Goal: Information Seeking & Learning: Find specific page/section

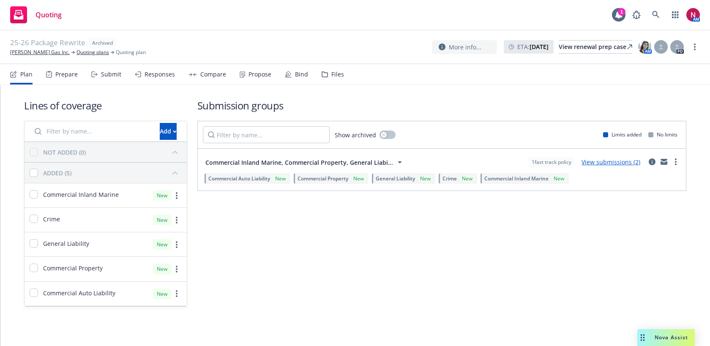
click at [318, 73] on div "Plan Prepare Submit Responses Compare Propose Bind Files" at bounding box center [177, 74] width 334 height 20
click at [326, 73] on div "Files" at bounding box center [333, 74] width 22 height 20
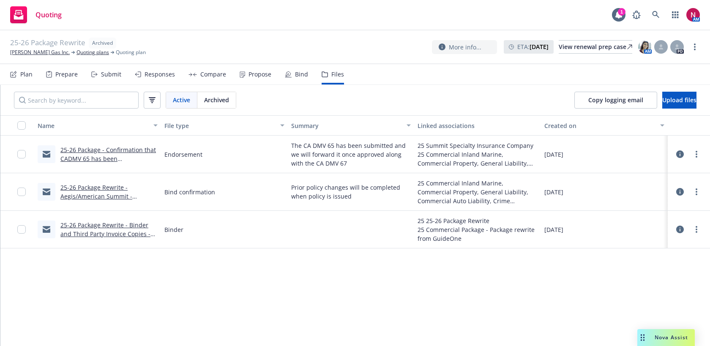
click at [110, 79] on div "Submit" at bounding box center [106, 74] width 30 height 20
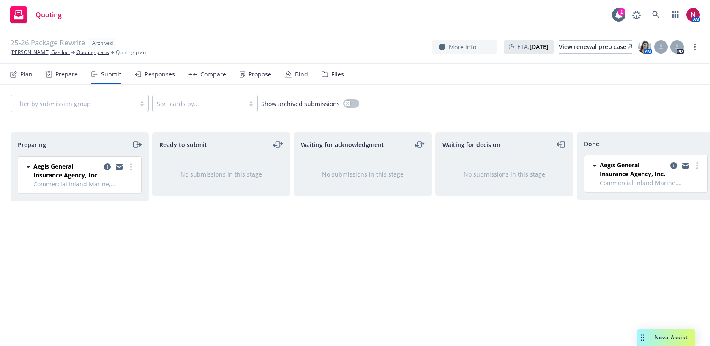
click at [64, 77] on div "Prepare" at bounding box center [66, 74] width 22 height 7
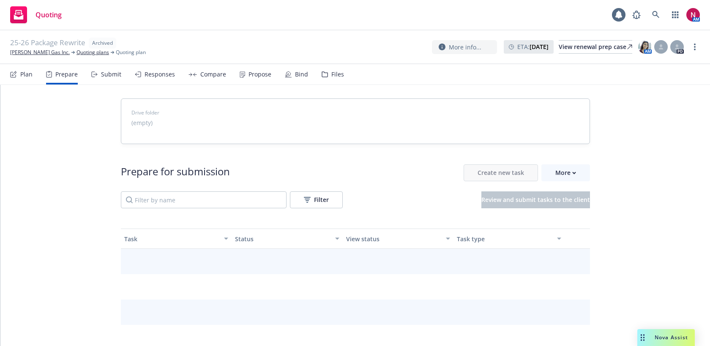
click at [100, 81] on div "Submit" at bounding box center [106, 74] width 30 height 20
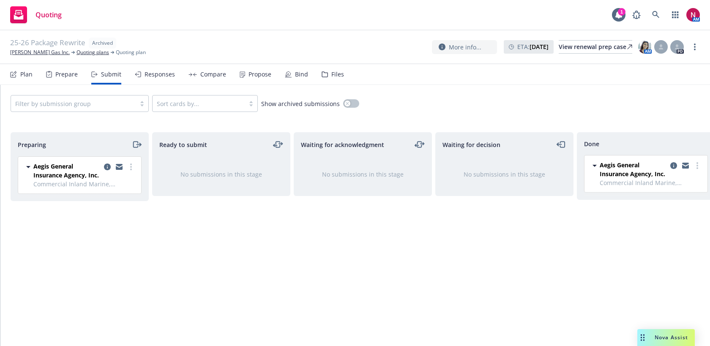
click at [142, 78] on div "Responses" at bounding box center [155, 74] width 40 height 20
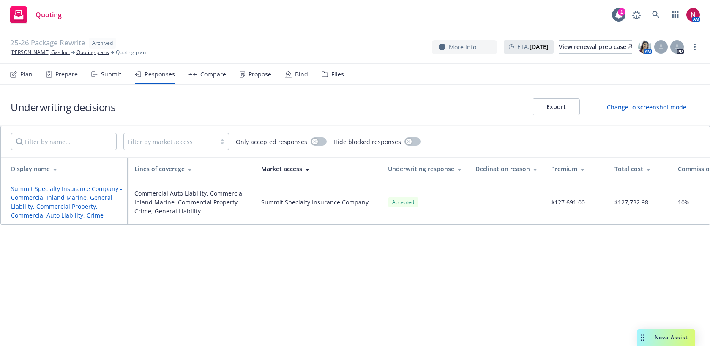
click at [85, 190] on button "Summit Specialty Insurance Company - Commercial Inland Marine, General Liabilit…" at bounding box center [67, 202] width 113 height 36
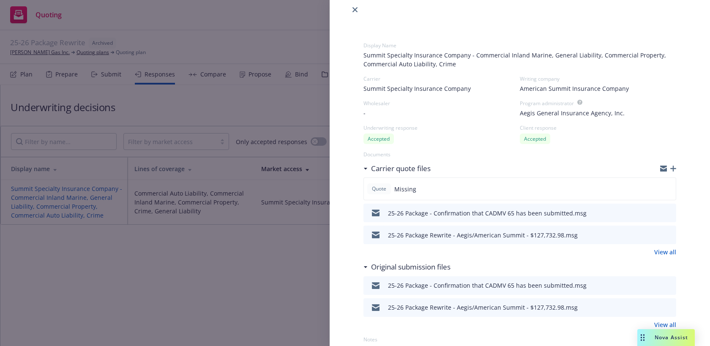
scroll to position [11, 0]
click at [669, 233] on icon "preview file" at bounding box center [669, 233] width 8 height 6
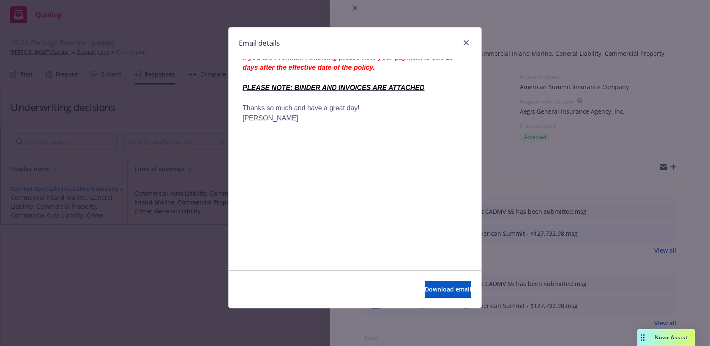
scroll to position [362, 0]
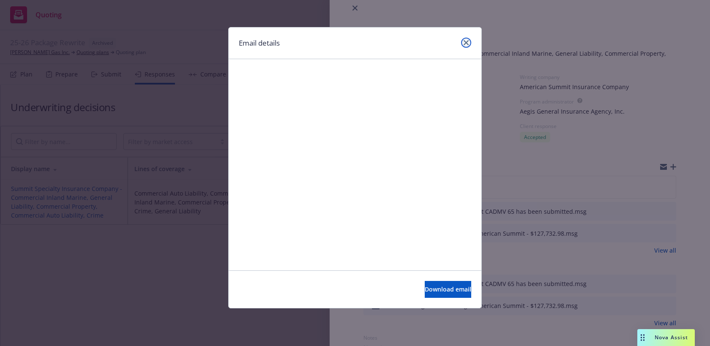
click at [470, 44] on link "close" at bounding box center [466, 43] width 10 height 10
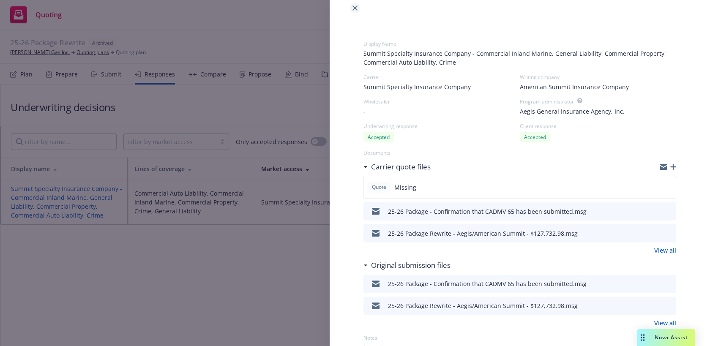
click at [354, 6] on icon "close" at bounding box center [355, 7] width 5 height 5
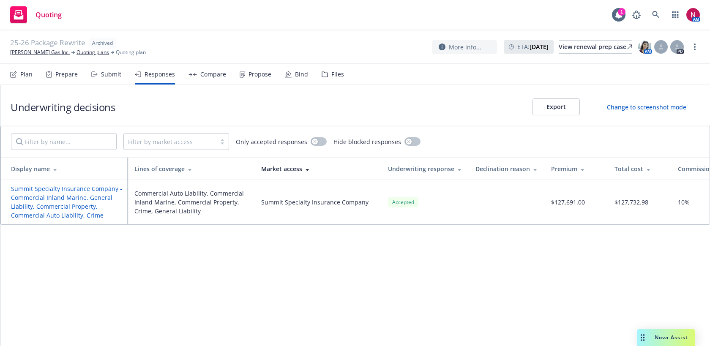
click at [205, 79] on div "Compare" at bounding box center [208, 74] width 38 height 20
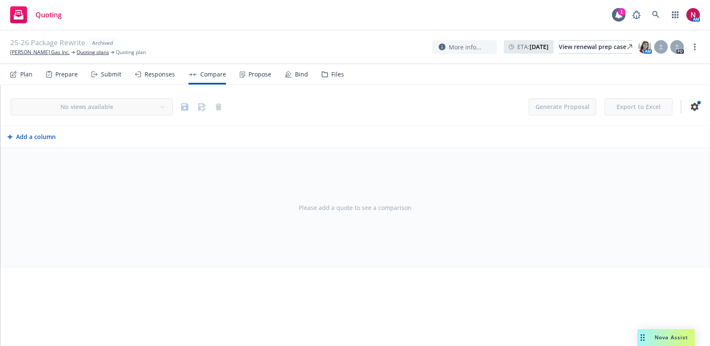
click at [258, 73] on div "Propose" at bounding box center [260, 74] width 23 height 7
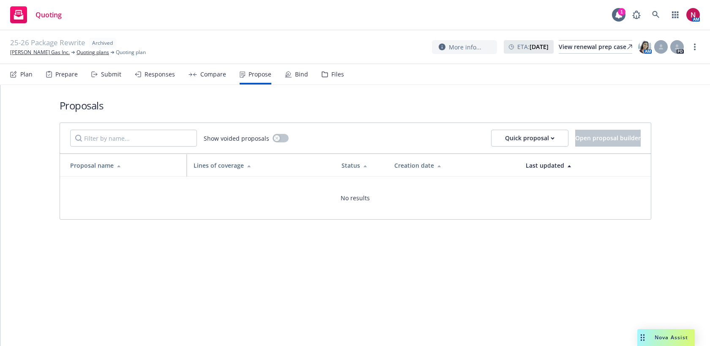
click at [332, 79] on div "Files" at bounding box center [333, 74] width 22 height 20
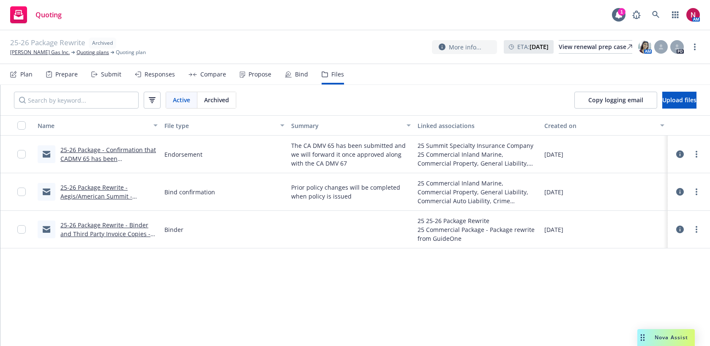
click at [304, 44] on div "25-26 Package Rewrite Archived Dorn's Gas Inc. Quoting plans Quoting plan More …" at bounding box center [355, 47] width 690 height 19
click at [25, 55] on link "Dorn's Gas Inc." at bounding box center [40, 53] width 60 height 8
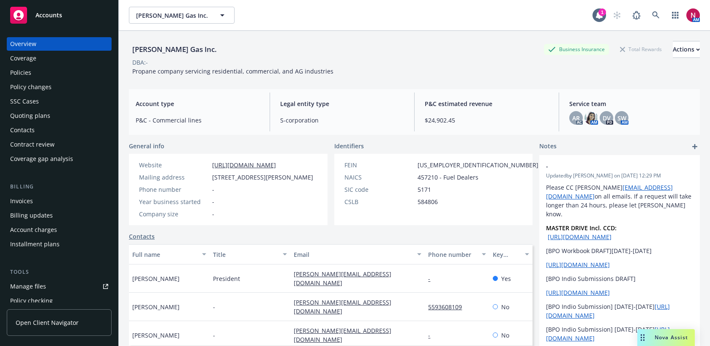
scroll to position [11, 0]
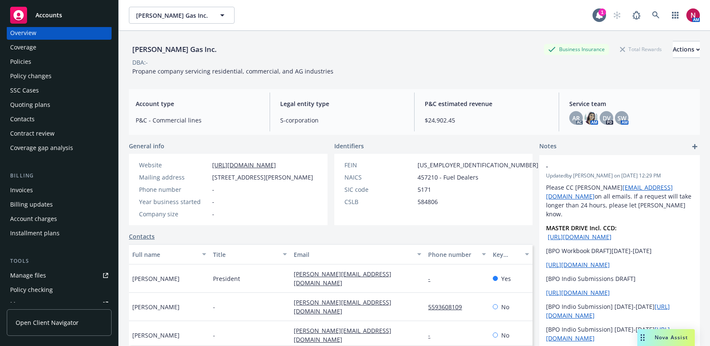
click at [46, 190] on div "Invoices" at bounding box center [59, 190] width 98 height 14
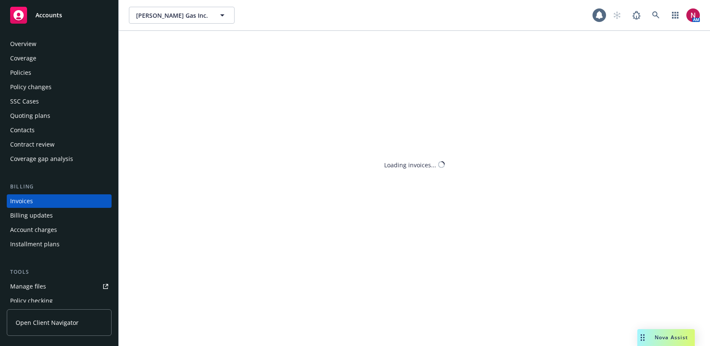
scroll to position [14, 0]
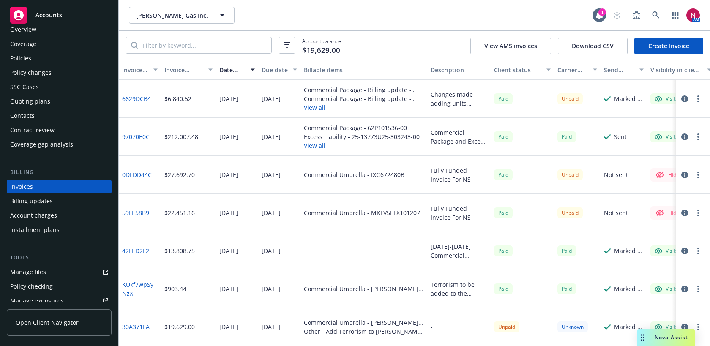
click at [414, 34] on div "Account balance $19,629.00 View AMS invoices Download CSV Create Invoice" at bounding box center [414, 45] width 591 height 29
click at [656, 14] on icon at bounding box center [656, 15] width 8 height 8
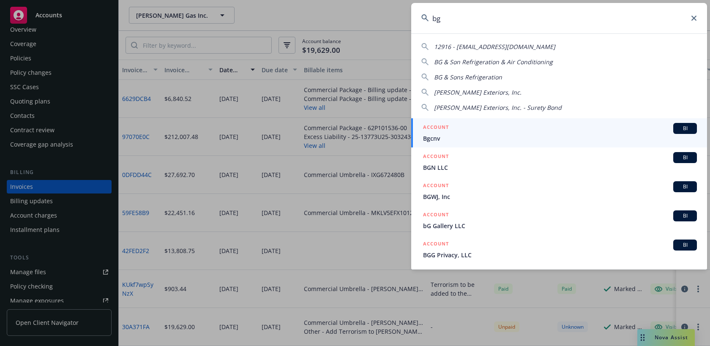
type input "b"
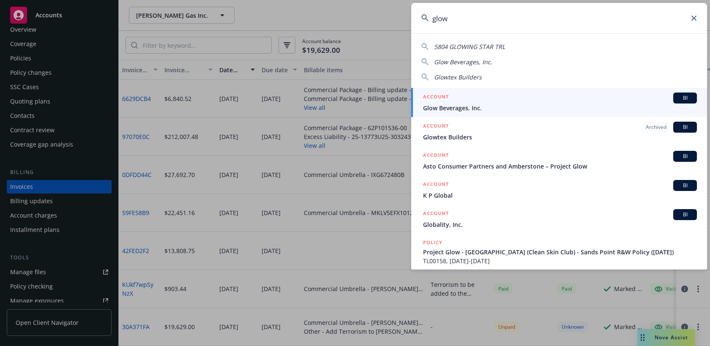
type input "glow"
click at [583, 104] on span "Glow Beverages, Inc." at bounding box center [560, 108] width 274 height 9
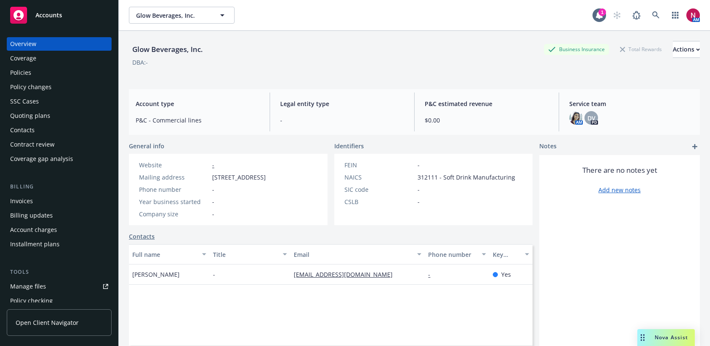
click at [42, 116] on div "Quoting plans" at bounding box center [30, 116] width 40 height 14
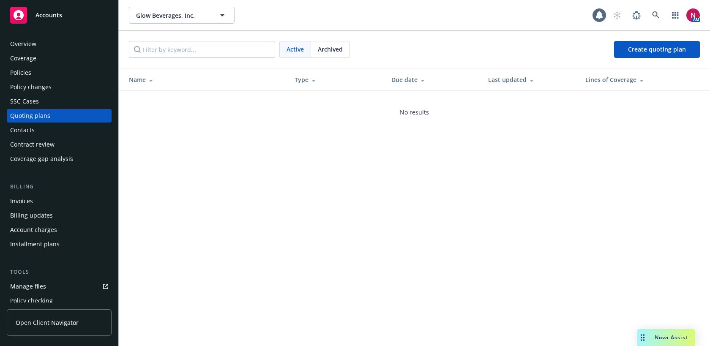
click at [342, 46] on span "Archived" at bounding box center [330, 49] width 25 height 9
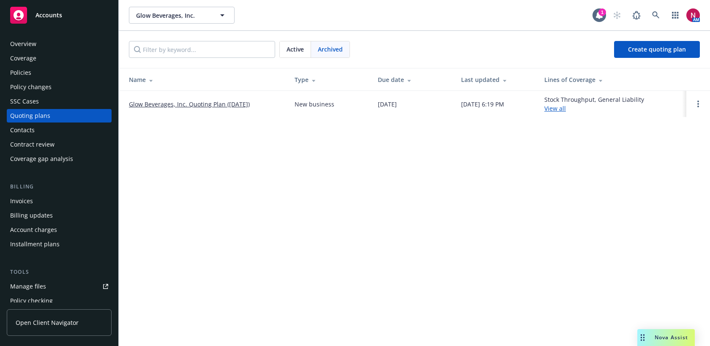
click at [219, 105] on link "Glow Beverages, Inc. Quoting Plan ([DATE])" at bounding box center [189, 104] width 121 height 9
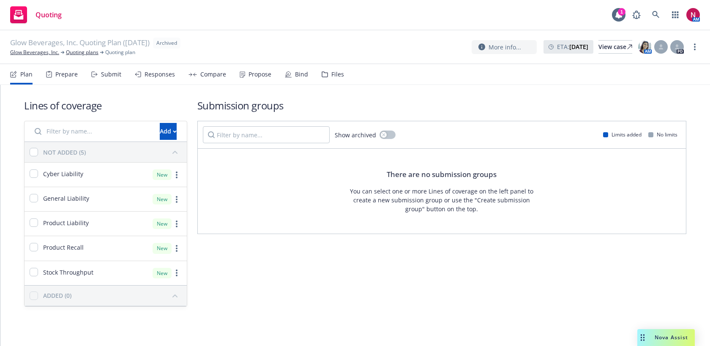
click at [339, 72] on div "Files" at bounding box center [337, 74] width 13 height 7
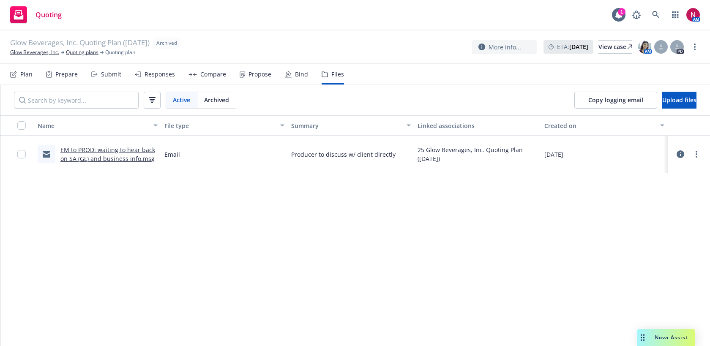
click at [124, 148] on link "EM to PROD: waiting to hear back on SA (GL) and business info.msg" at bounding box center [107, 154] width 95 height 17
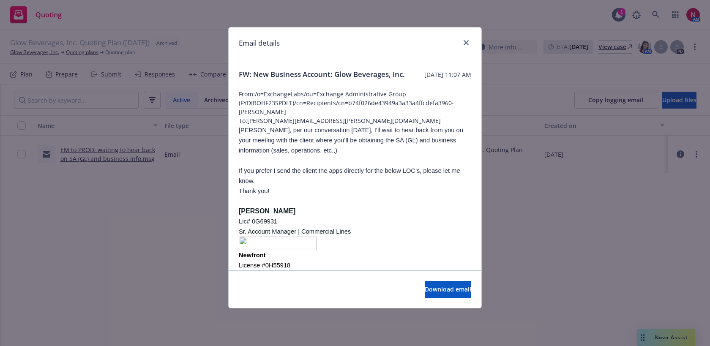
click at [470, 38] on div at bounding box center [465, 43] width 14 height 11
click at [465, 44] on icon "close" at bounding box center [466, 42] width 5 height 5
